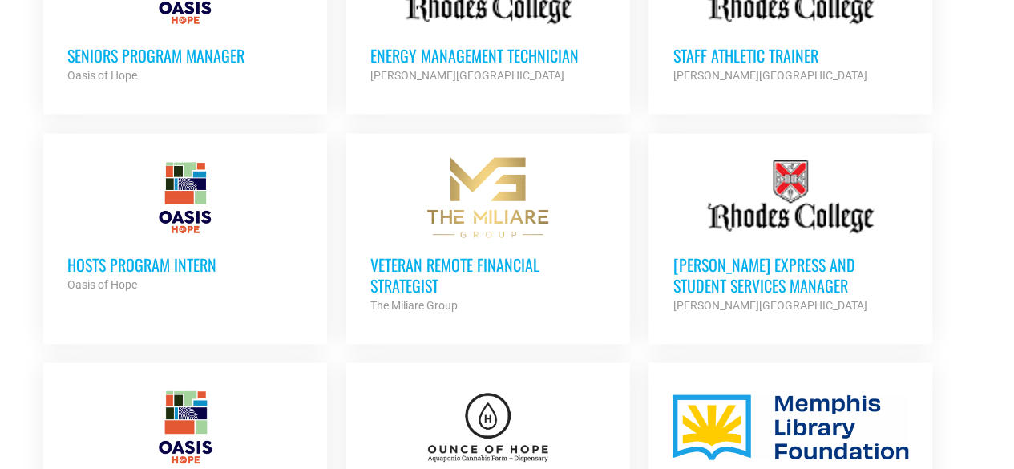
scroll to position [1522, 0]
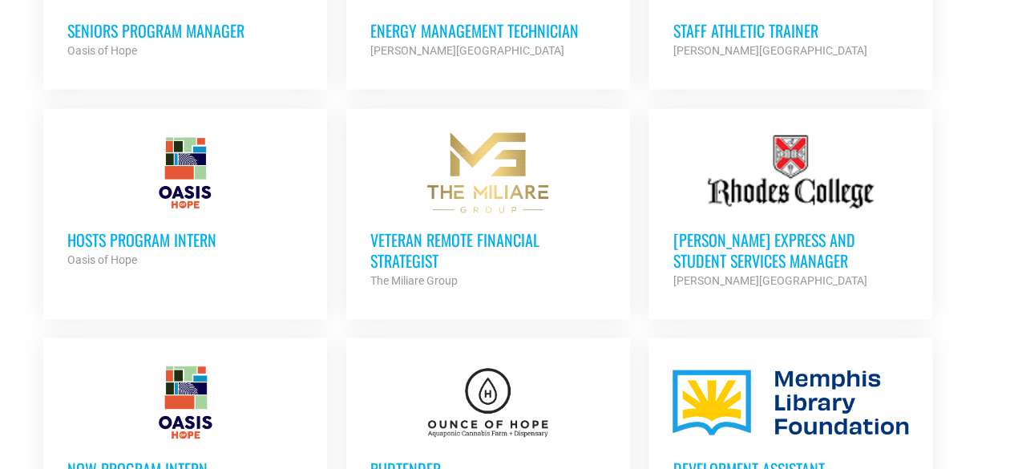
click at [733, 229] on h3 "[PERSON_NAME] Express and Student Services Manager" at bounding box center [790, 250] width 236 height 42
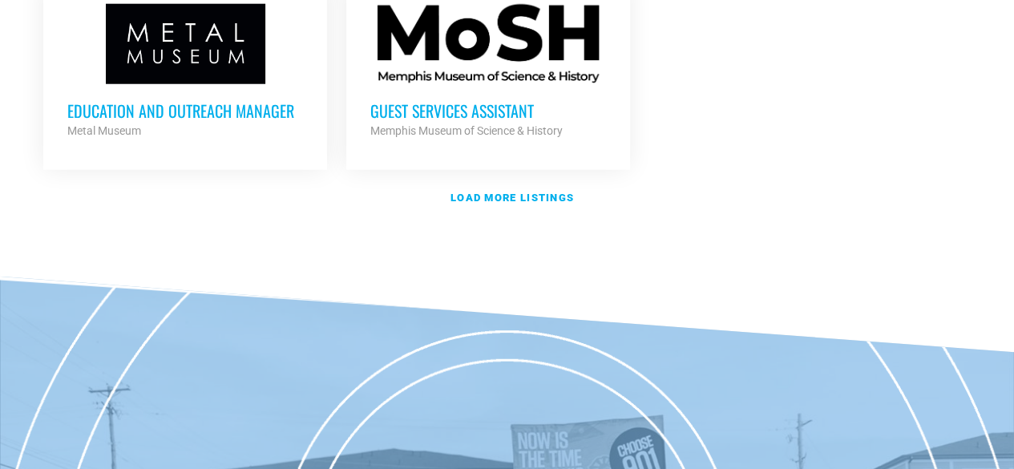
scroll to position [2085, 0]
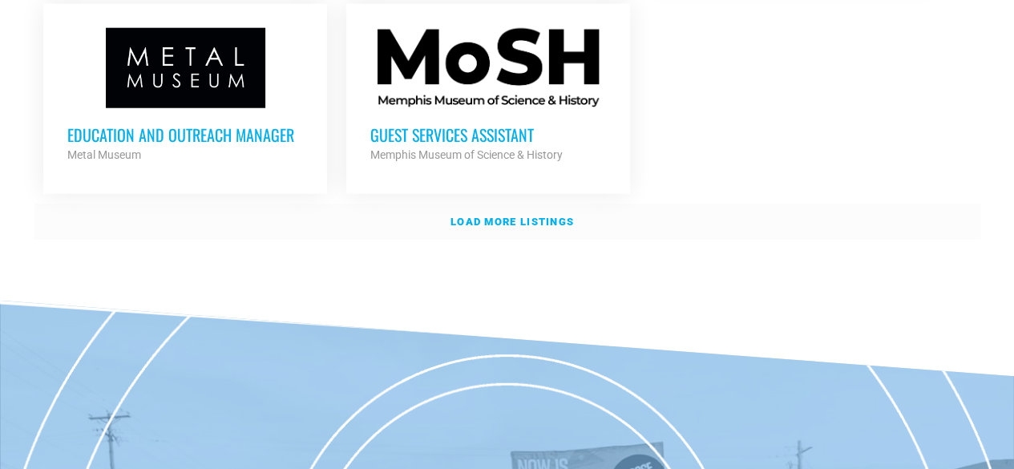
click at [542, 216] on strong "Load more listings" at bounding box center [511, 222] width 123 height 12
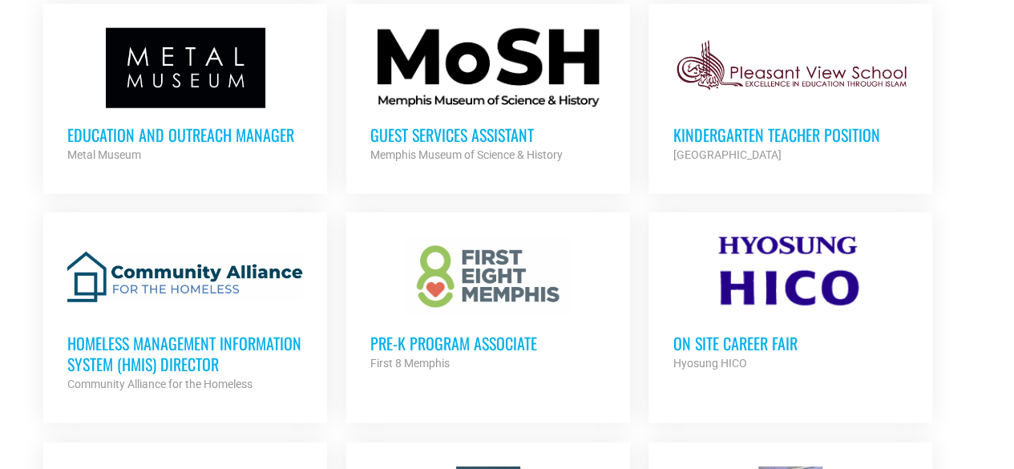
click at [475, 333] on h3 "Pre-K Program Associate" at bounding box center [488, 343] width 236 height 21
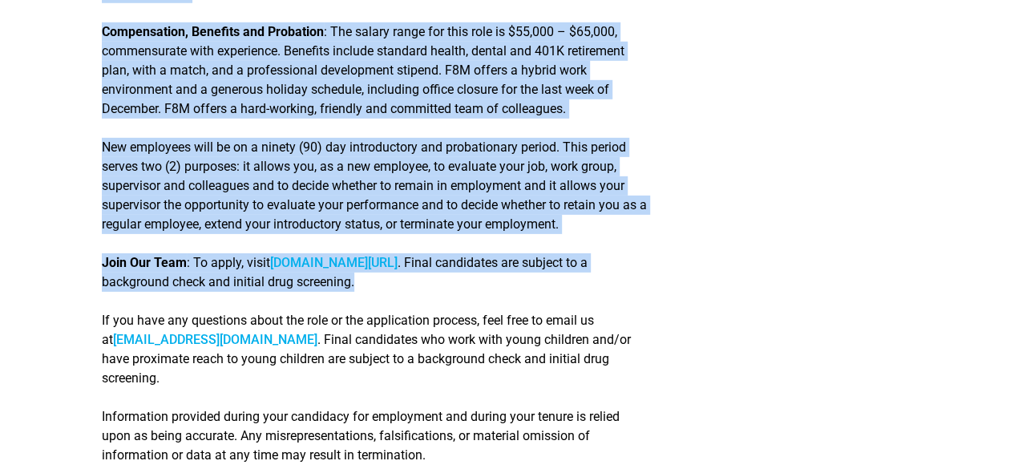
scroll to position [2564, 0]
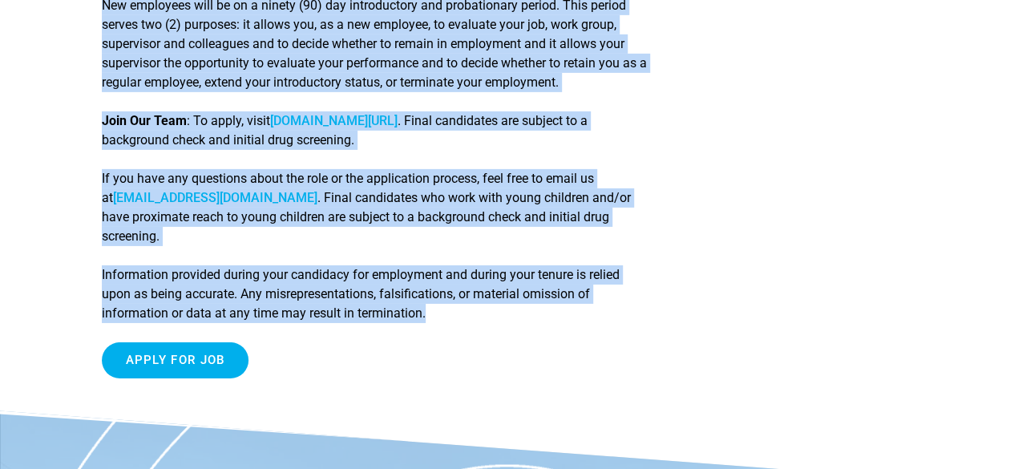
drag, startPoint x: 74, startPoint y: 113, endPoint x: 551, endPoint y: 320, distance: 520.7
copy article "Pre-K Program Associate WHO WE ARE A child’s foundations in life and learning a…"
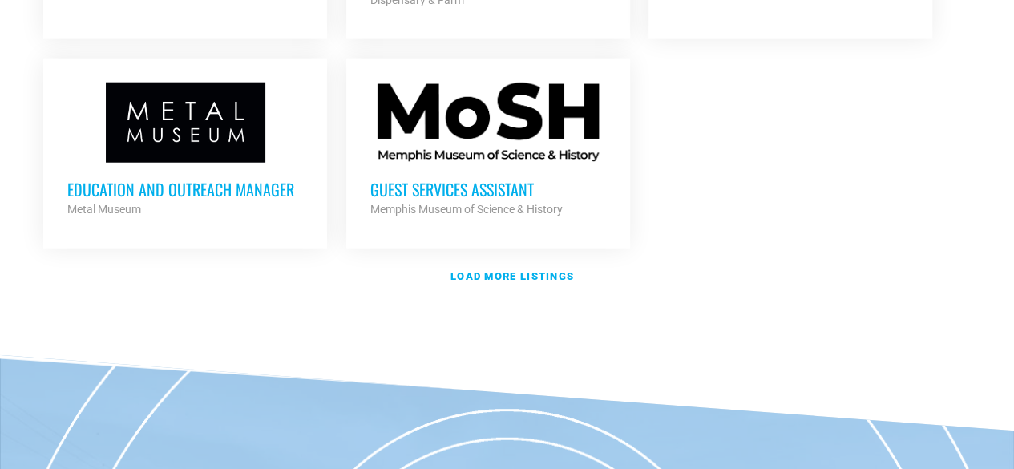
scroll to position [2003, 0]
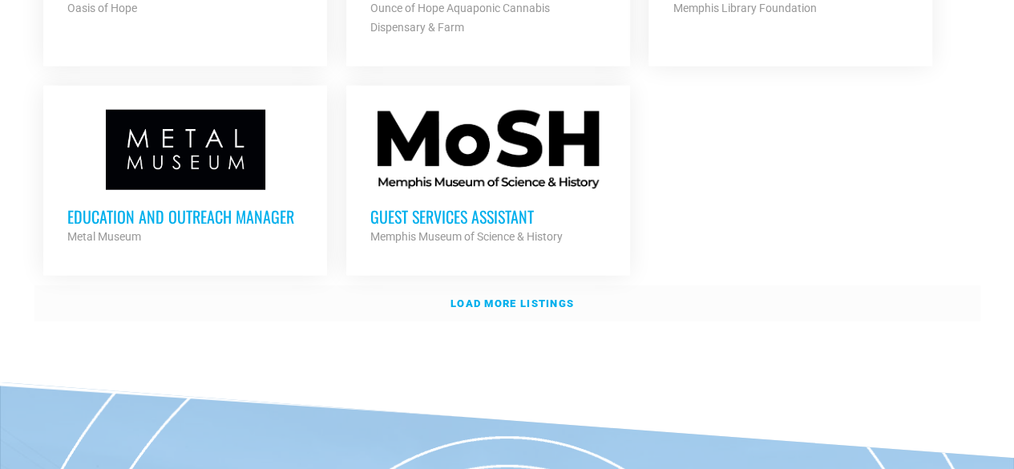
click at [545, 297] on strong "Load more listings" at bounding box center [511, 303] width 123 height 12
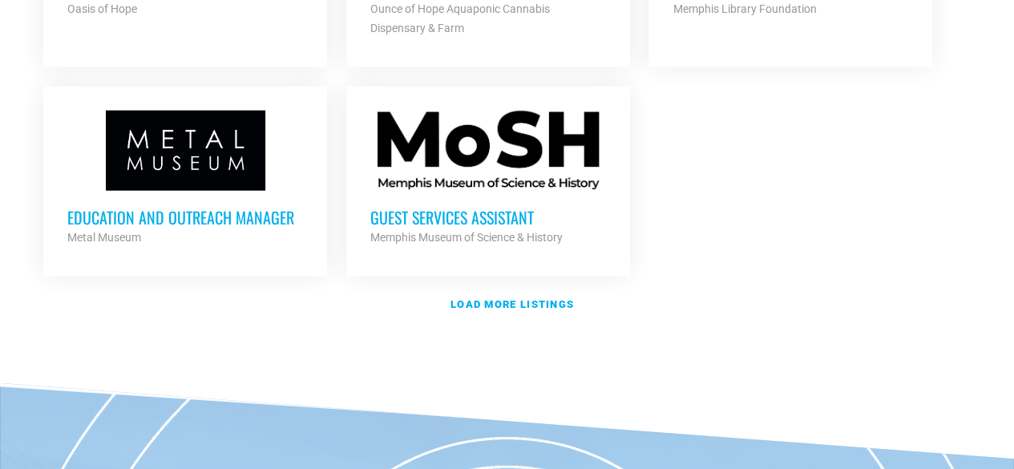
scroll to position [2003, 0]
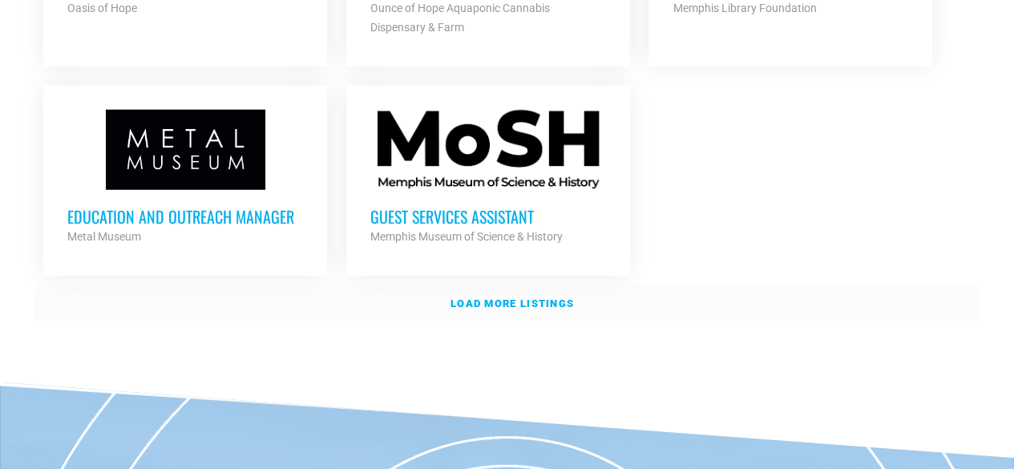
click at [510, 297] on strong "Load more listings" at bounding box center [511, 303] width 123 height 12
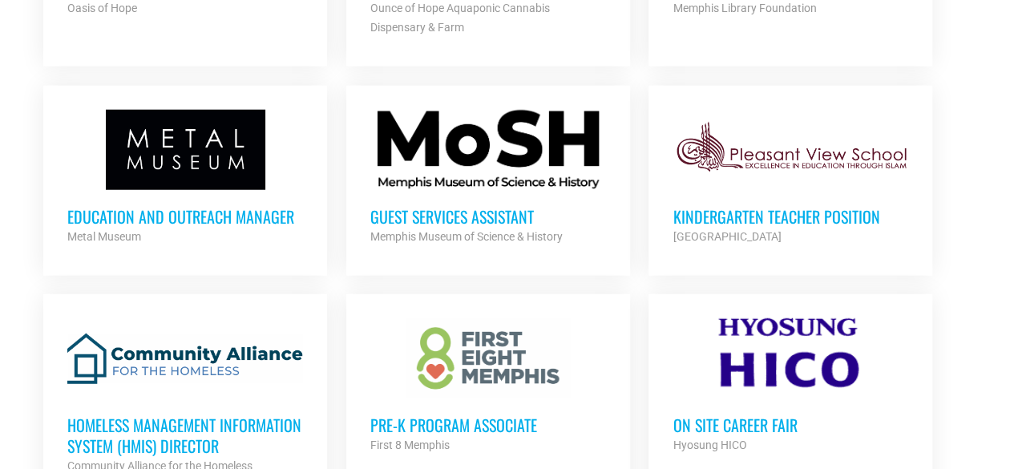
click at [752, 206] on h3 "Kindergarten Teacher Position" at bounding box center [790, 216] width 236 height 21
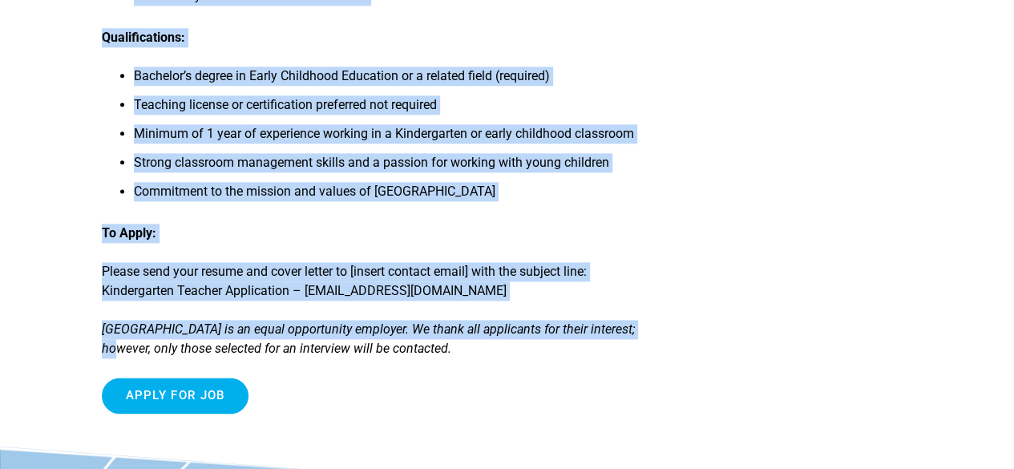
scroll to position [1042, 0]
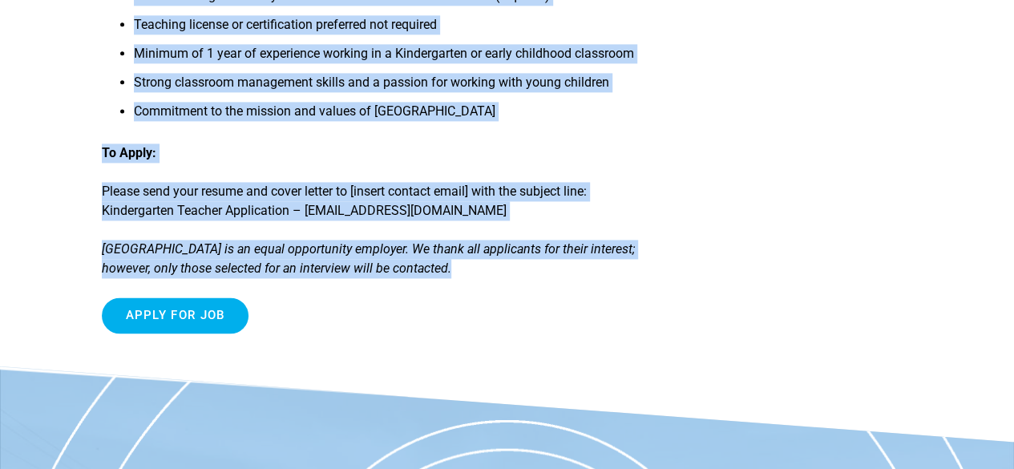
drag, startPoint x: 104, startPoint y: 123, endPoint x: 781, endPoint y: 287, distance: 696.5
copy article "Kindergarten Teacher Position Pleasant View School is seeking a dedicated and p…"
click at [517, 308] on div "Apply for job To apply for this job email your details to mali@pleasantviewscho…" at bounding box center [375, 315] width 547 height 36
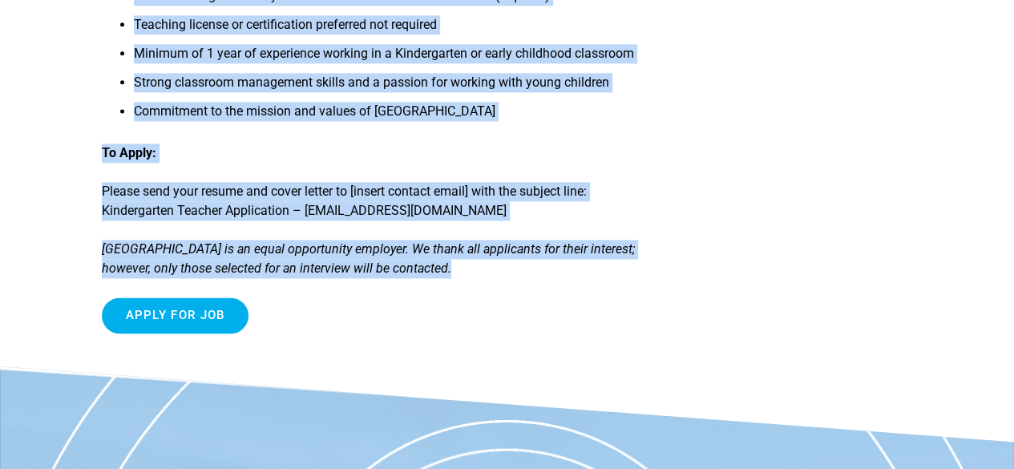
scroll to position [561, 0]
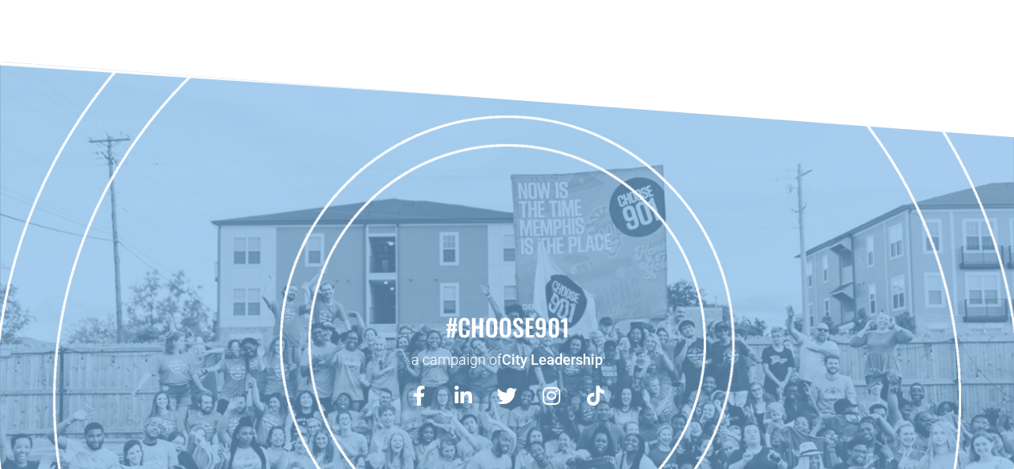
scroll to position [2083, 0]
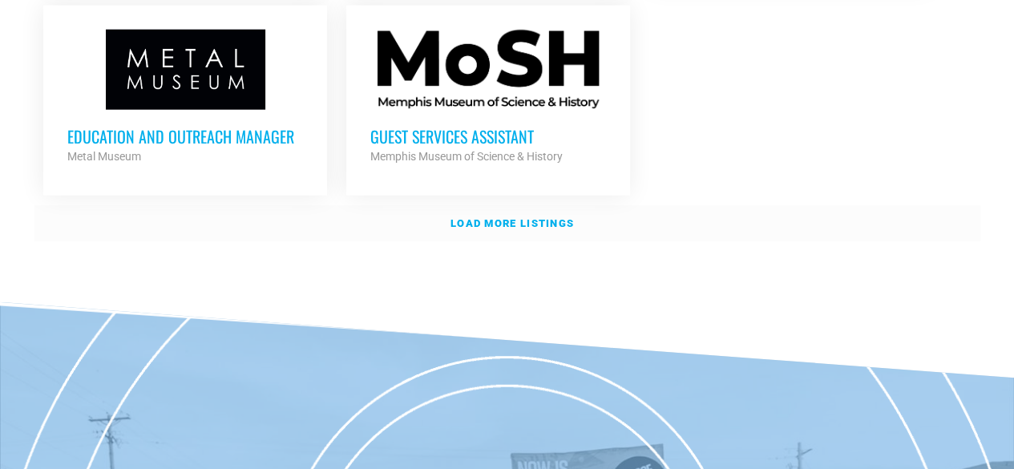
click at [509, 205] on link "Load more listings" at bounding box center [506, 223] width 945 height 37
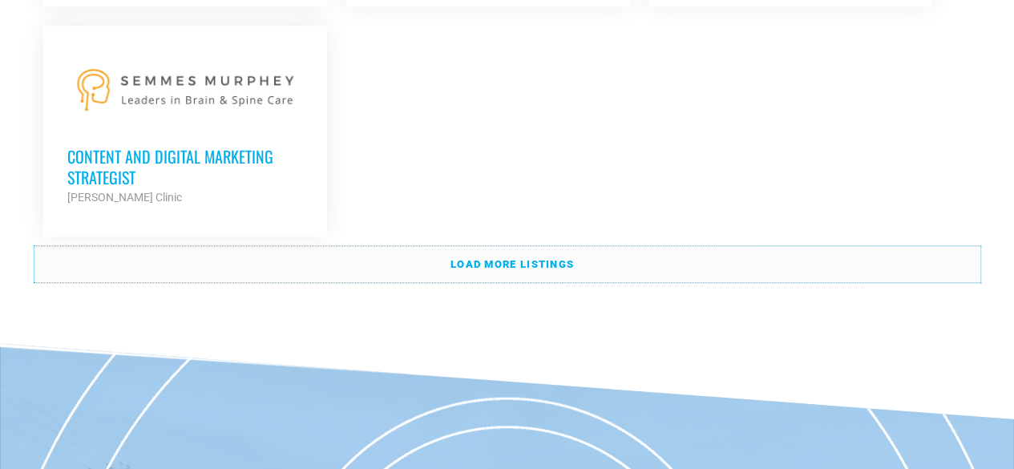
scroll to position [3686, 0]
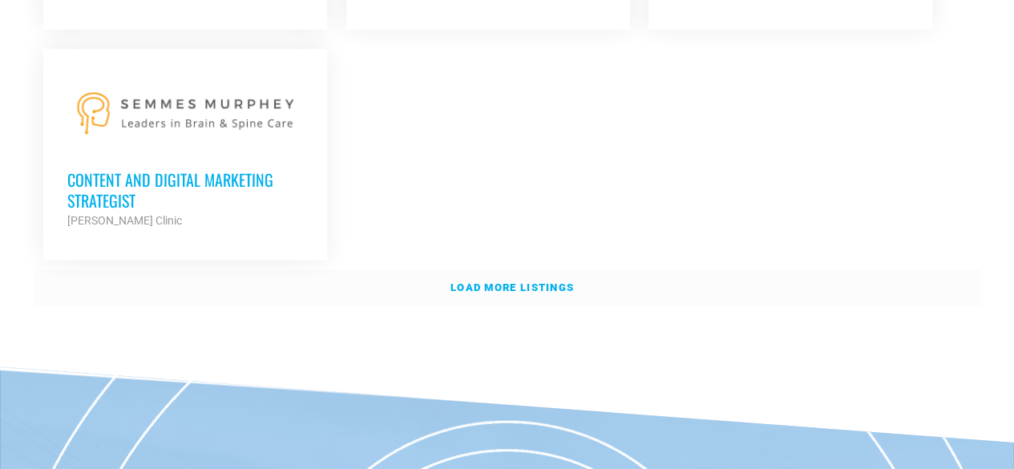
click at [509, 281] on strong "Load more listings" at bounding box center [511, 287] width 123 height 12
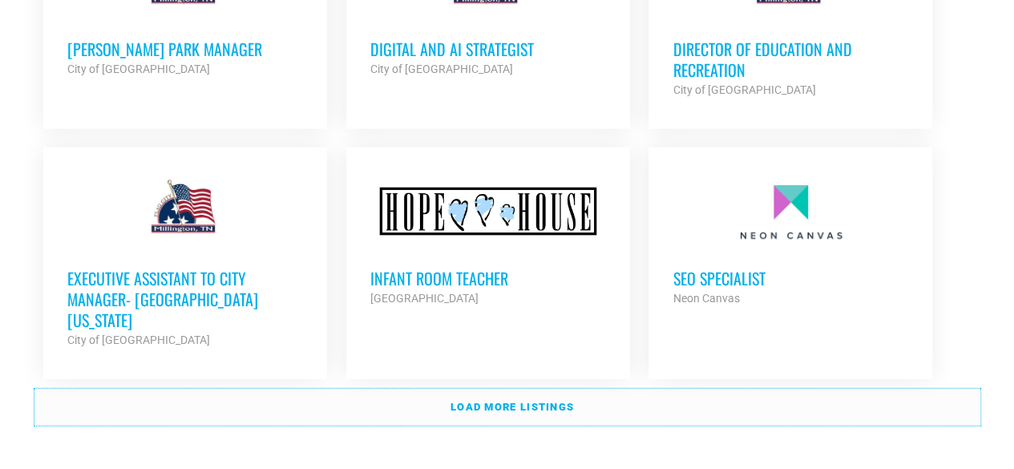
scroll to position [5048, 0]
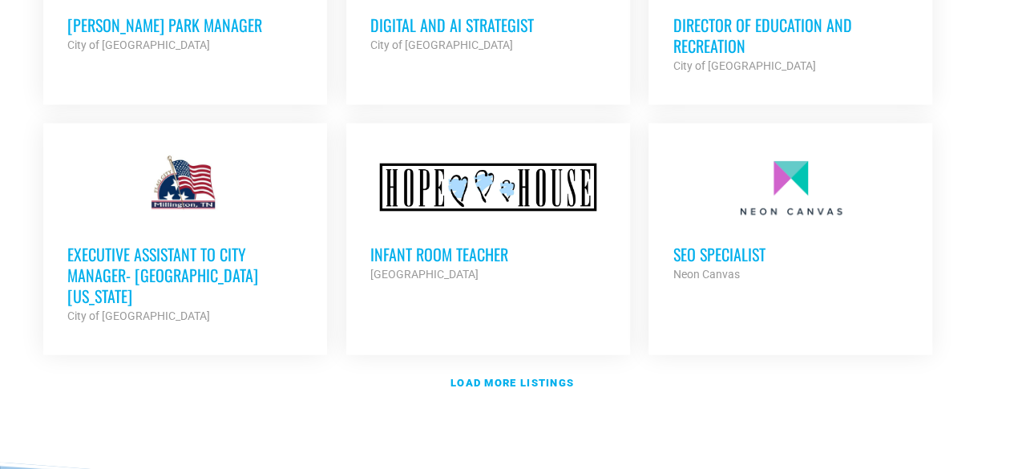
click at [415, 244] on h3 "Infant Room Teacher" at bounding box center [488, 254] width 236 height 21
click at [513, 377] on strong "Load more listings" at bounding box center [511, 383] width 123 height 12
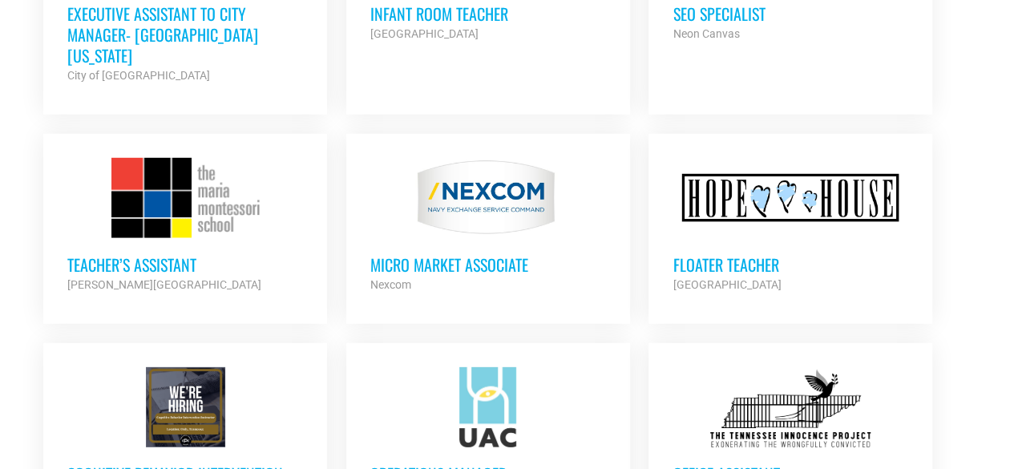
scroll to position [5368, 0]
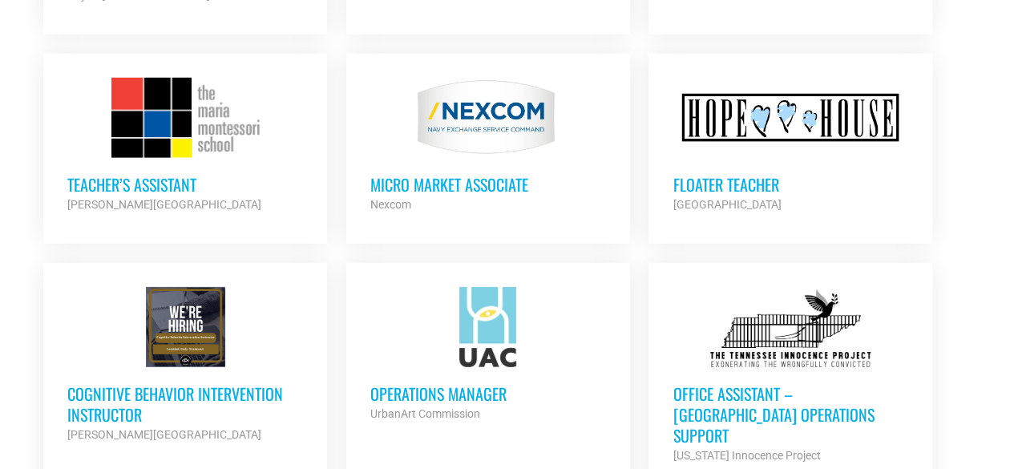
click at [738, 383] on h3 "Office Assistant – [GEOGRAPHIC_DATA] Operations Support" at bounding box center [790, 414] width 236 height 62
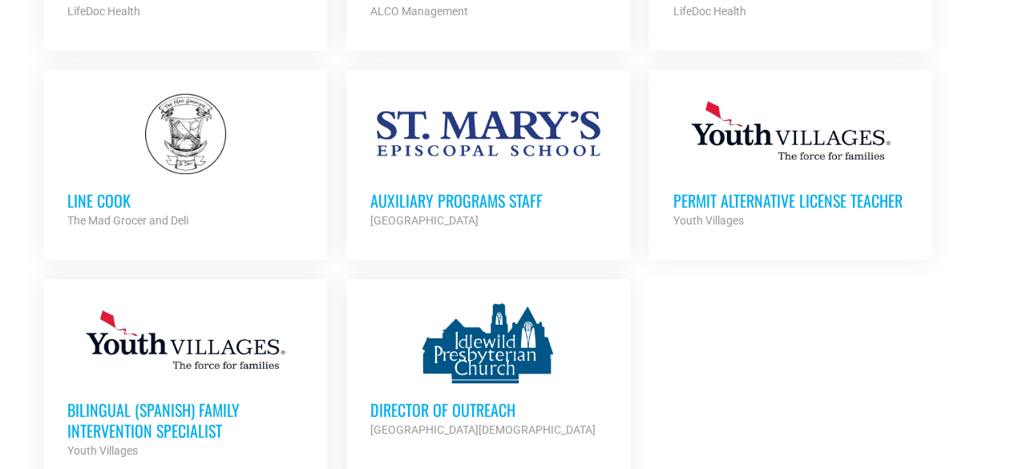
scroll to position [6490, 0]
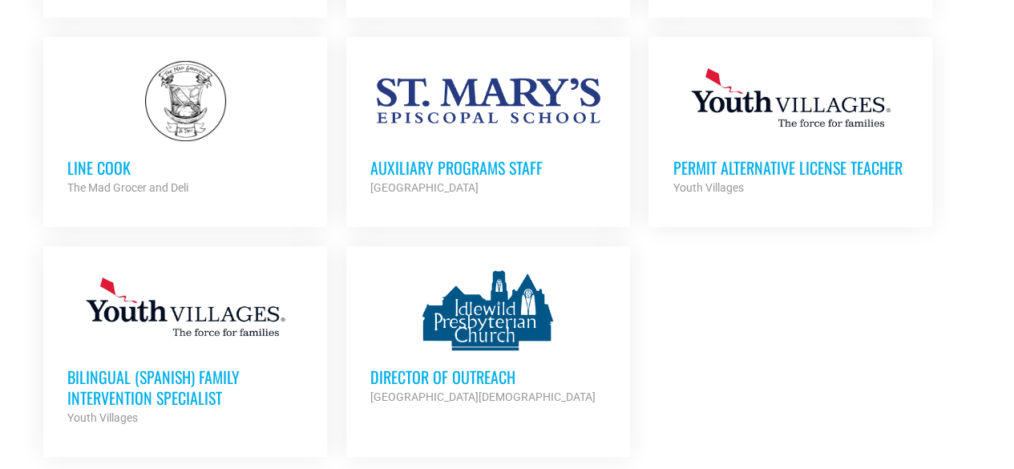
click at [463, 366] on h3 "Director of Outreach" at bounding box center [488, 376] width 236 height 21
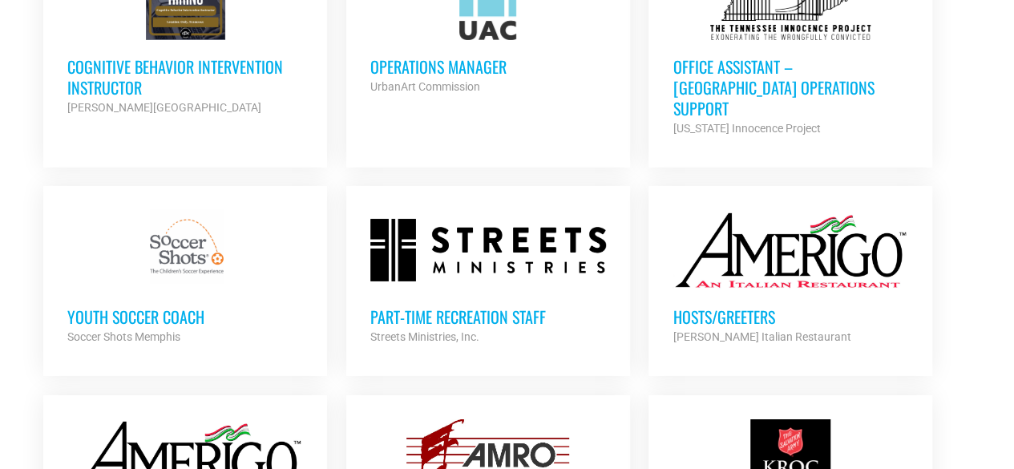
scroll to position [5689, 0]
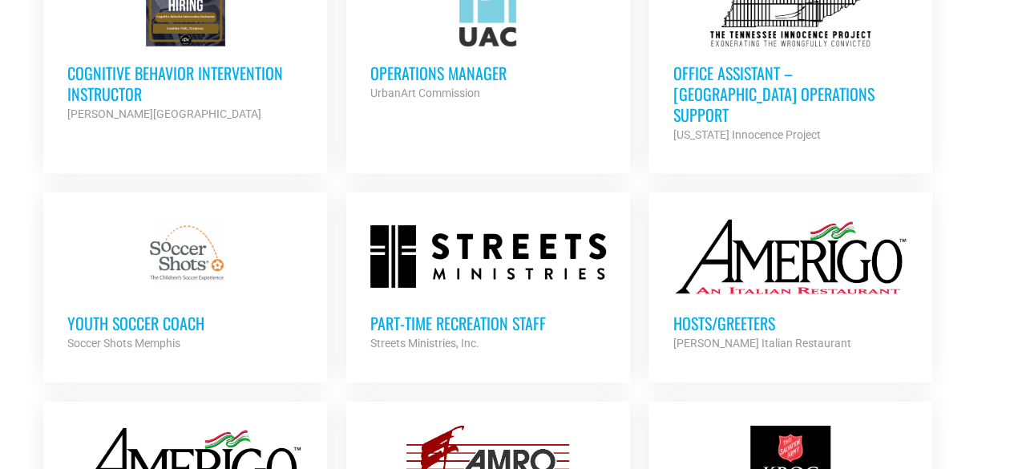
click at [711, 312] on h3 "Hosts/Greeters" at bounding box center [790, 322] width 236 height 21
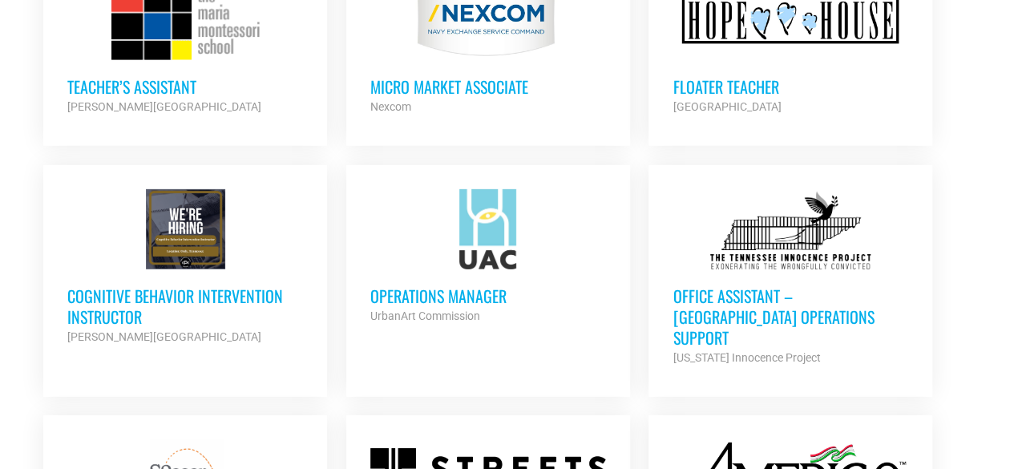
scroll to position [5450, 0]
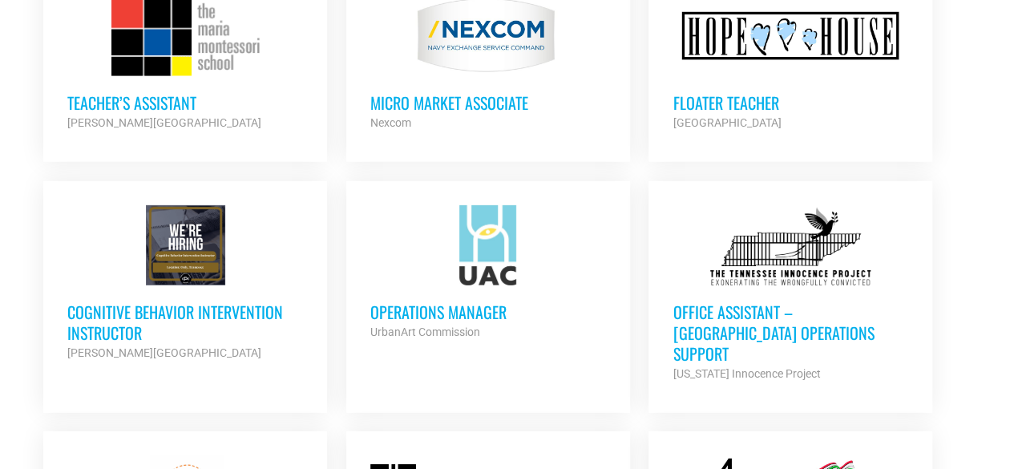
click at [435, 322] on div "UrbanArt Commission" at bounding box center [488, 331] width 236 height 19
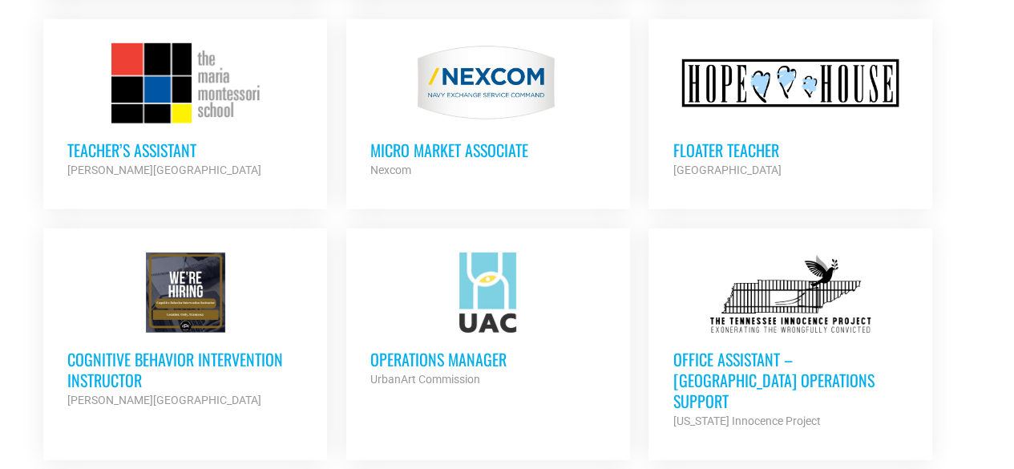
scroll to position [5290, 0]
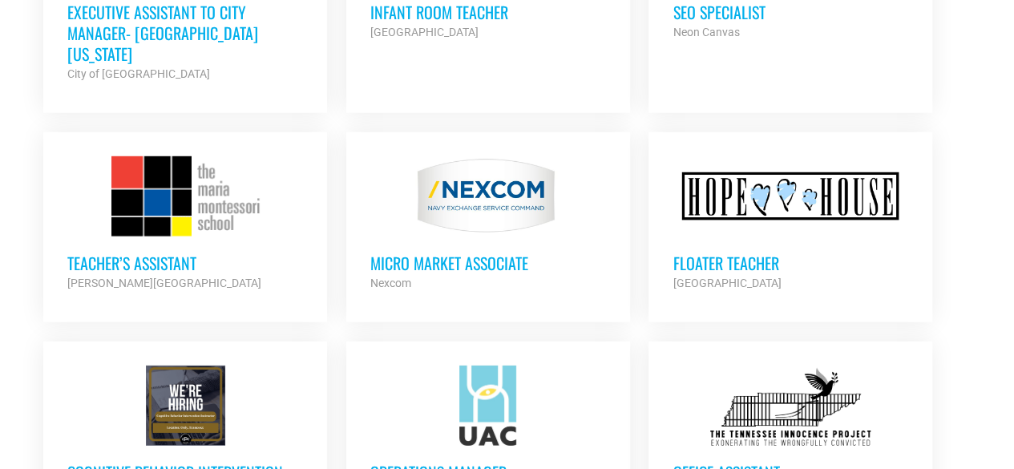
click at [466, 252] on h3 "Micro Market Associate" at bounding box center [488, 262] width 236 height 21
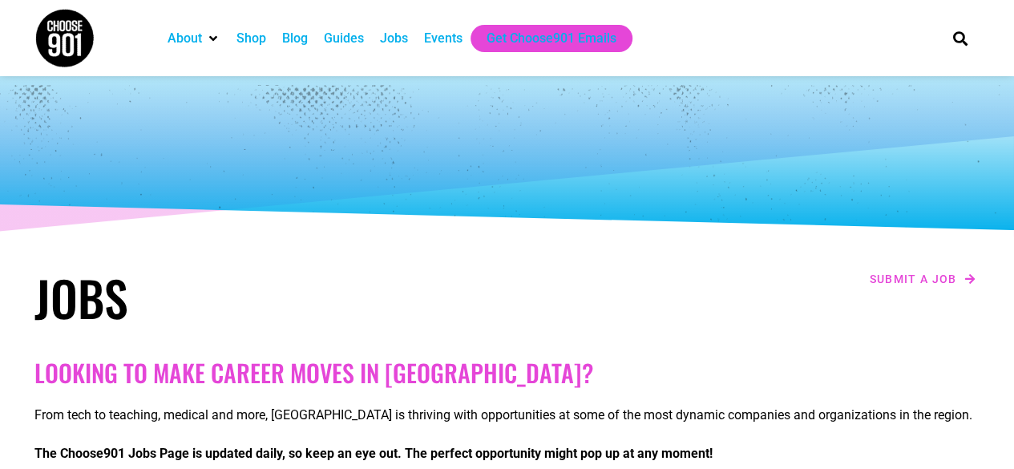
click at [395, 42] on div "Jobs" at bounding box center [394, 38] width 28 height 19
click at [396, 36] on div "Jobs" at bounding box center [394, 38] width 28 height 19
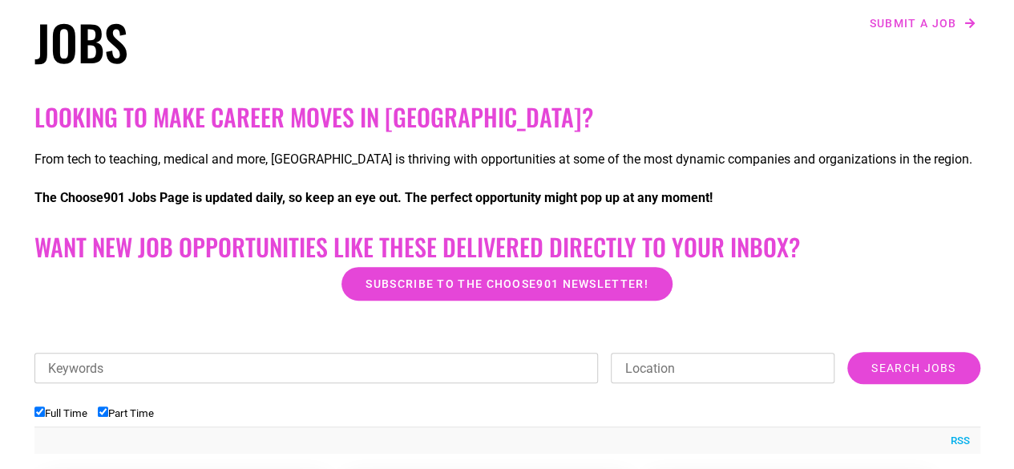
scroll to position [481, 0]
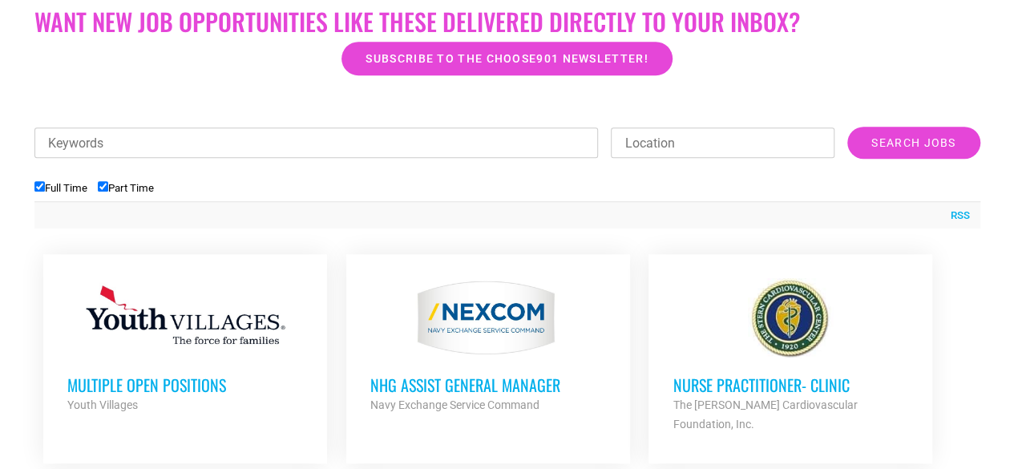
click at [108, 185] on input "Part Time" at bounding box center [103, 186] width 10 height 10
checkbox input "false"
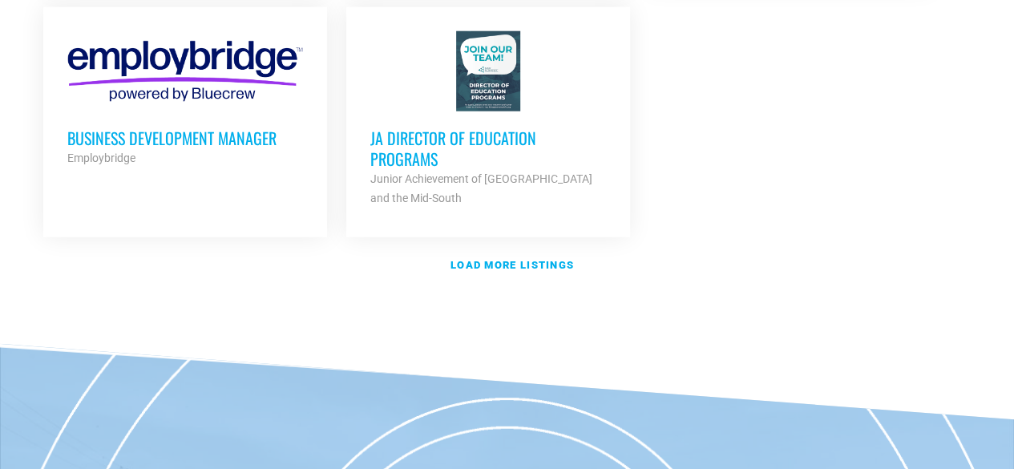
scroll to position [2003, 0]
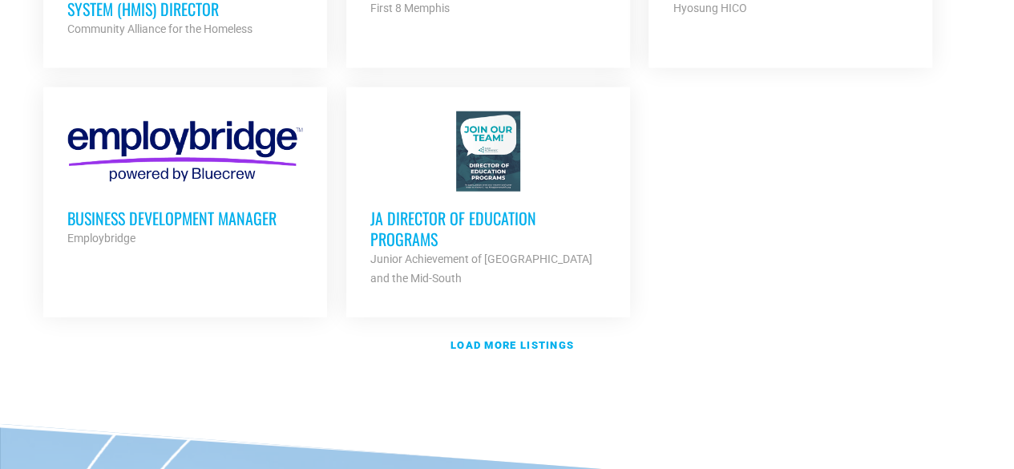
click at [467, 220] on h3 "JA Director of Education Programs" at bounding box center [488, 229] width 236 height 42
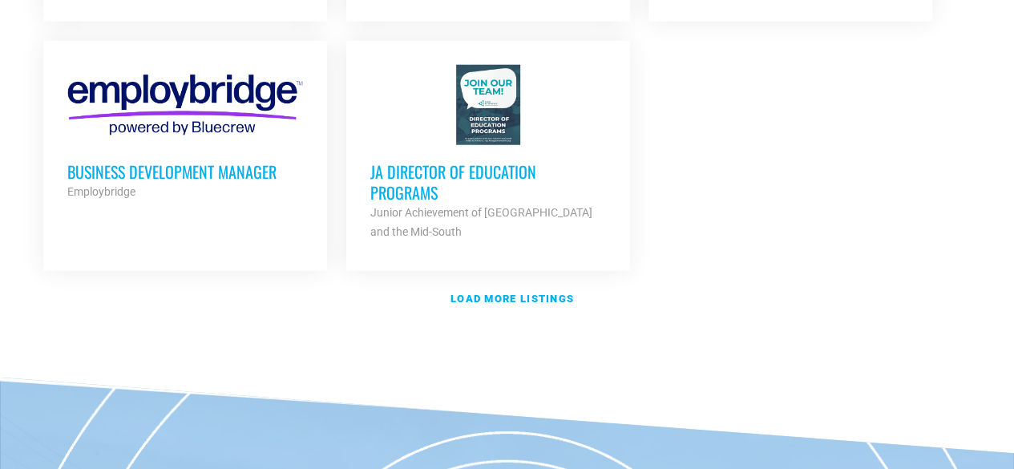
scroll to position [2083, 0]
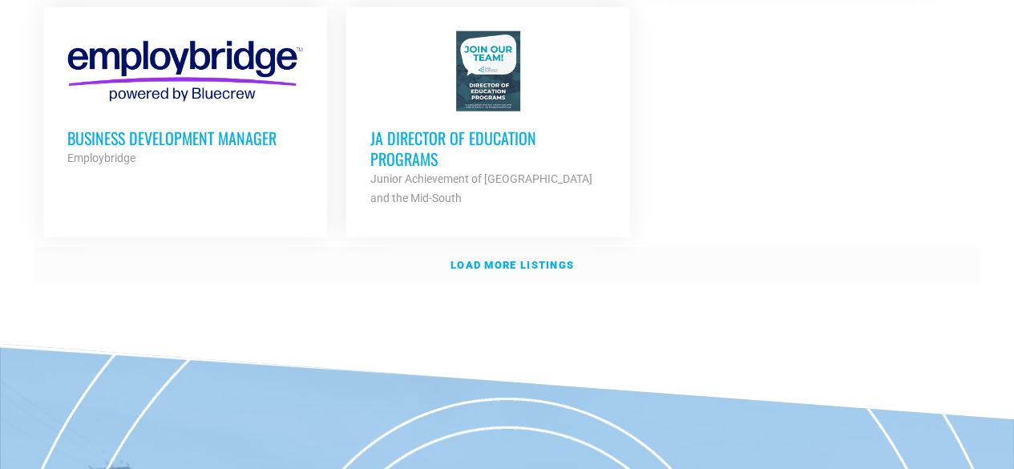
click at [500, 259] on strong "Load more listings" at bounding box center [511, 265] width 123 height 12
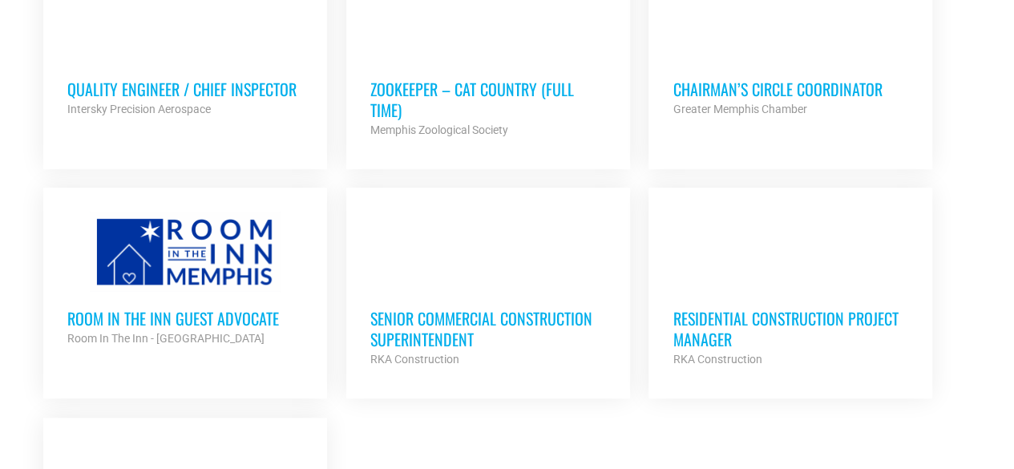
scroll to position [3365, 0]
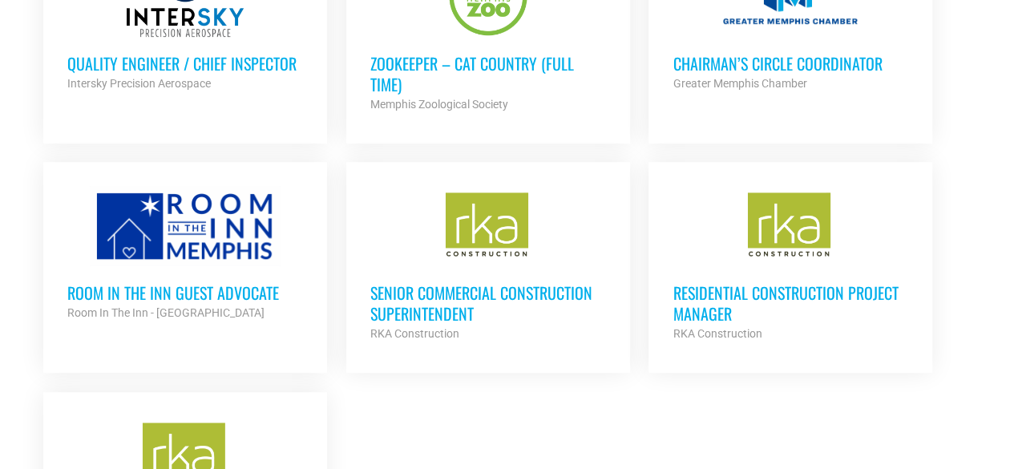
click at [228, 282] on h3 "Room in the Inn Guest Advocate" at bounding box center [185, 292] width 236 height 21
